Goal: Task Accomplishment & Management: Use online tool/utility

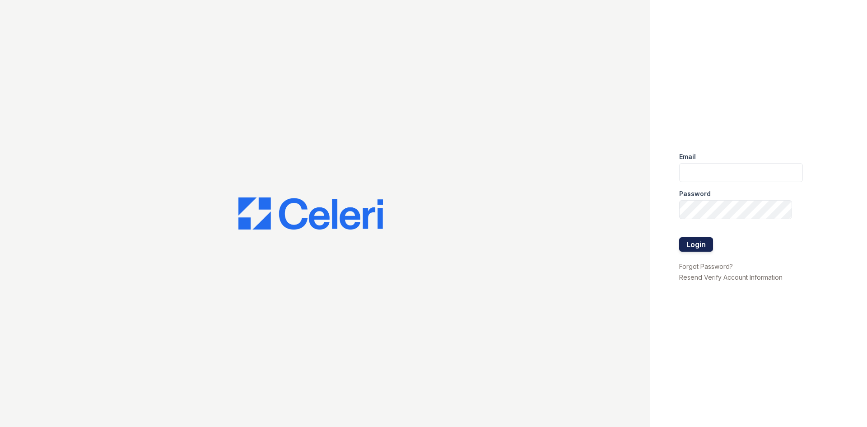
type input "[EMAIL_ADDRESS][DOMAIN_NAME]"
click at [695, 239] on button "Login" at bounding box center [696, 244] width 34 height 14
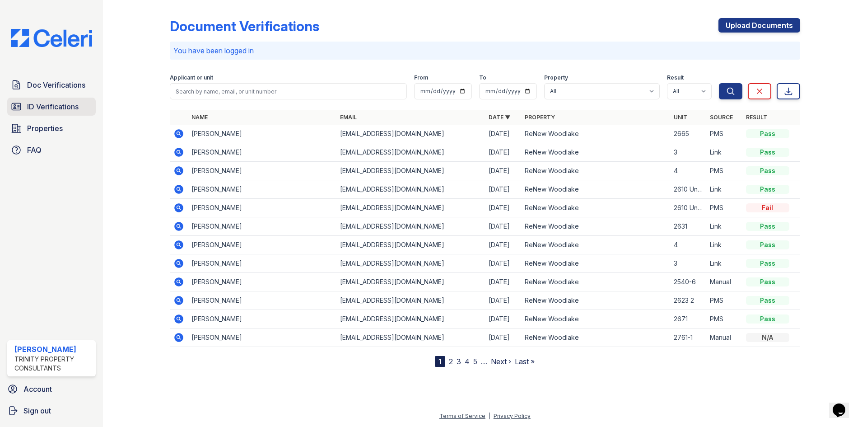
click at [34, 103] on span "ID Verifications" at bounding box center [52, 106] width 51 height 11
